Goal: Use online tool/utility: Utilize a website feature to perform a specific function

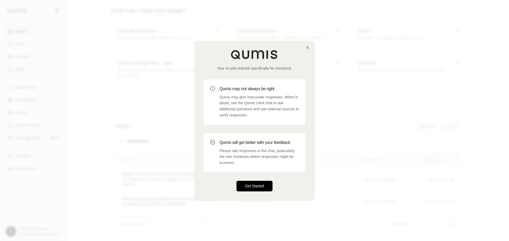
click at [254, 184] on button "Get Started" at bounding box center [254, 186] width 36 height 11
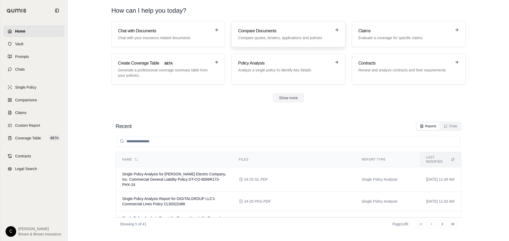
click at [264, 31] on h3 "Compare Documents" at bounding box center [284, 31] width 93 height 6
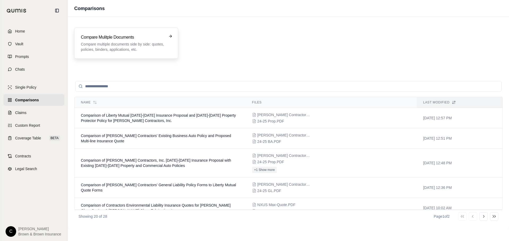
click at [153, 37] on h3 "Compare Mulitple Documents" at bounding box center [122, 37] width 83 height 6
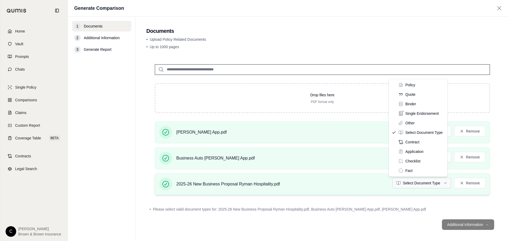
click at [406, 184] on html "Home Vault Prompts Chats Single Policy Comparisons Claims Custom Report Coverag…" at bounding box center [254, 120] width 509 height 241
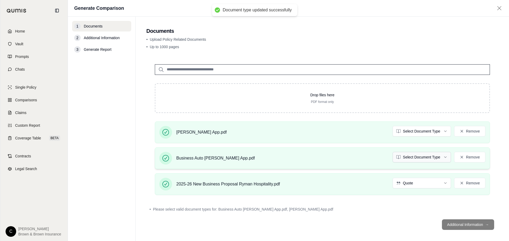
click at [408, 159] on html "Document type updated successfully Home Vault Prompts Chats Single Policy Compa…" at bounding box center [254, 120] width 509 height 241
click at [408, 133] on html "Document type updated successfully Home Vault Prompts Chats Single Policy Compa…" at bounding box center [254, 120] width 509 height 241
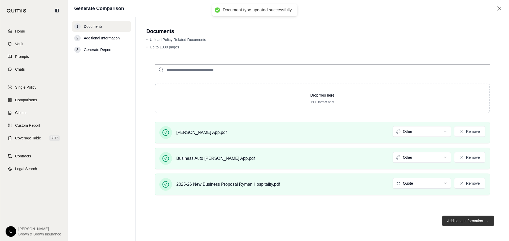
click at [455, 222] on button "Additional Information →" at bounding box center [468, 221] width 52 height 11
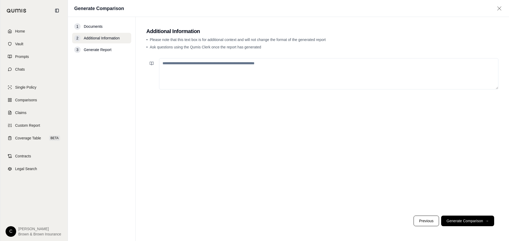
click at [175, 64] on textarea at bounding box center [328, 73] width 339 height 31
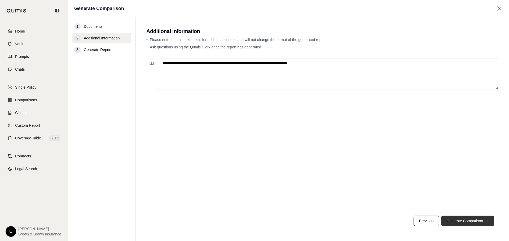
type textarea "**********"
click at [466, 219] on button "Generate Comparison →" at bounding box center [467, 221] width 53 height 11
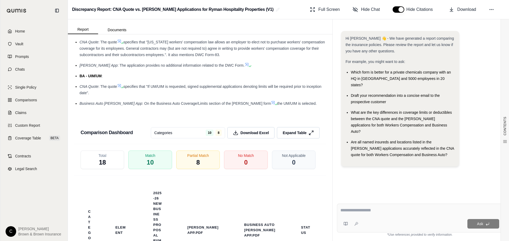
scroll to position [1015, 0]
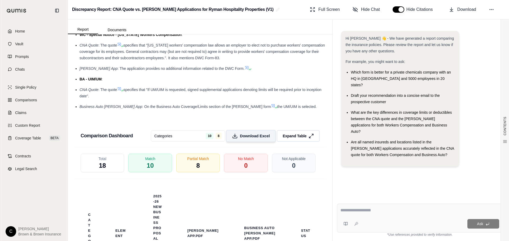
click at [251, 133] on span "Download Excel" at bounding box center [255, 136] width 30 height 6
click at [350, 212] on textarea at bounding box center [419, 211] width 159 height 6
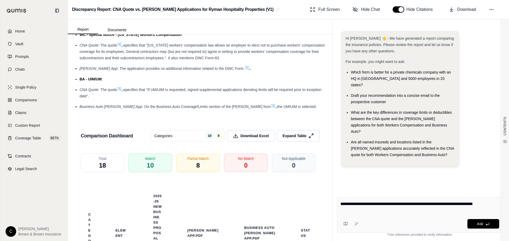
type textarea "**********"
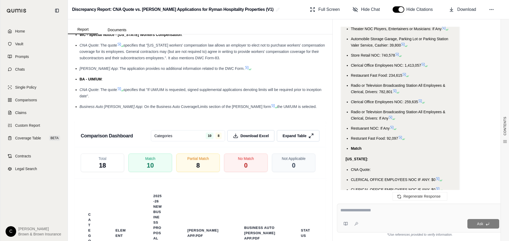
scroll to position [3438, 0]
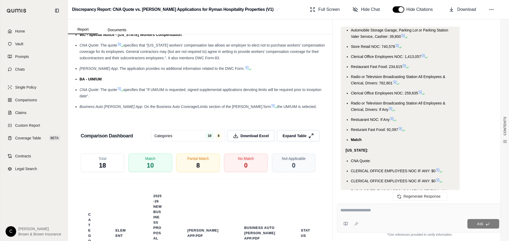
click at [377, 213] on textarea at bounding box center [419, 211] width 159 height 6
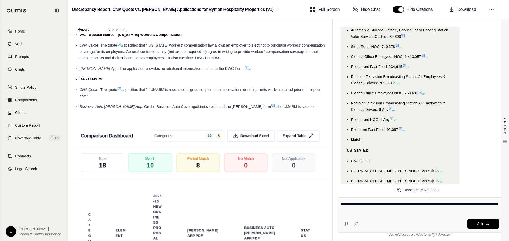
type textarea "**********"
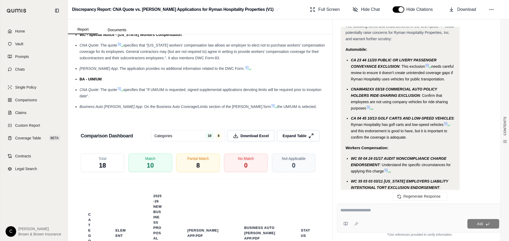
scroll to position [5940, 0]
